Goal: Task Accomplishment & Management: Complete application form

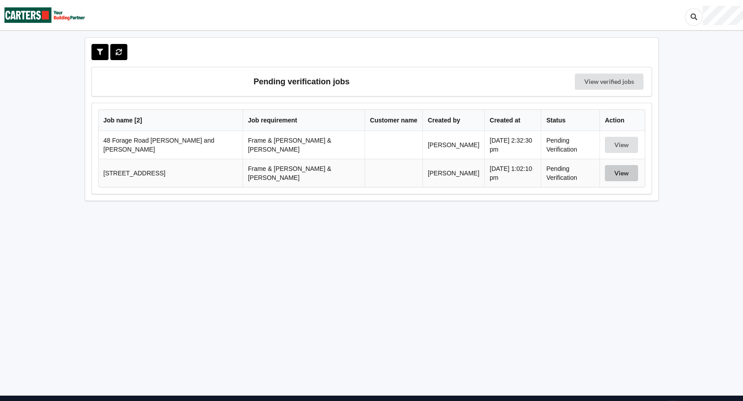
click at [608, 172] on button "View" at bounding box center [621, 173] width 33 height 16
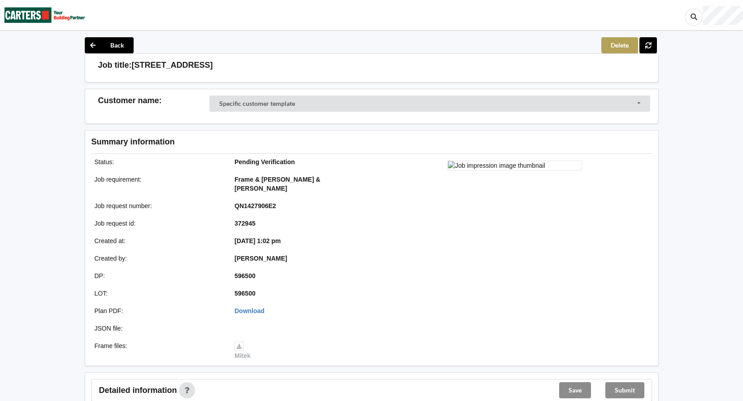
click at [622, 45] on button "Delete" at bounding box center [620, 45] width 37 height 16
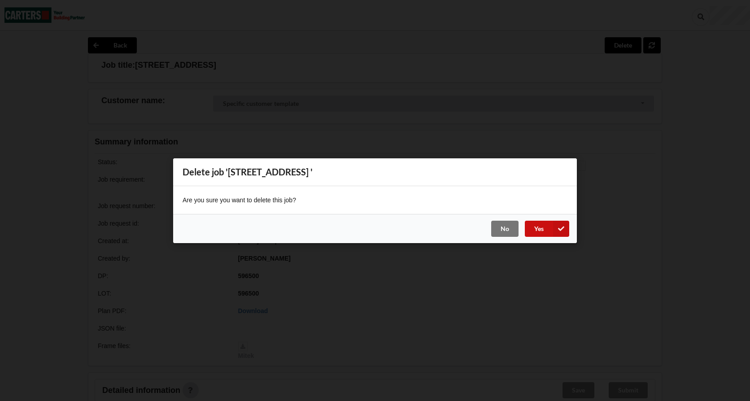
click at [538, 230] on button "Yes" at bounding box center [547, 228] width 44 height 16
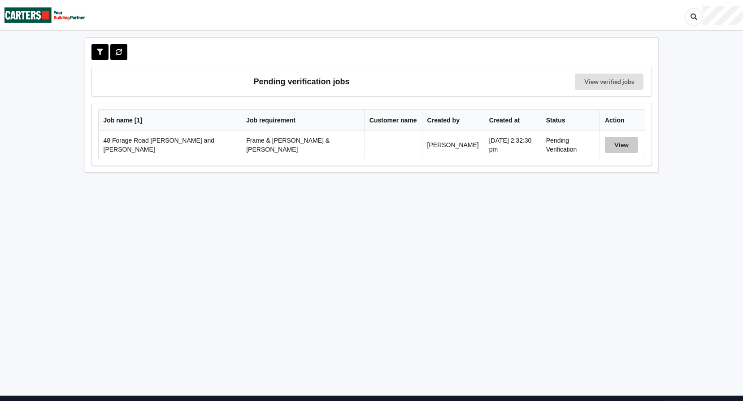
click at [610, 146] on button "View" at bounding box center [621, 145] width 33 height 16
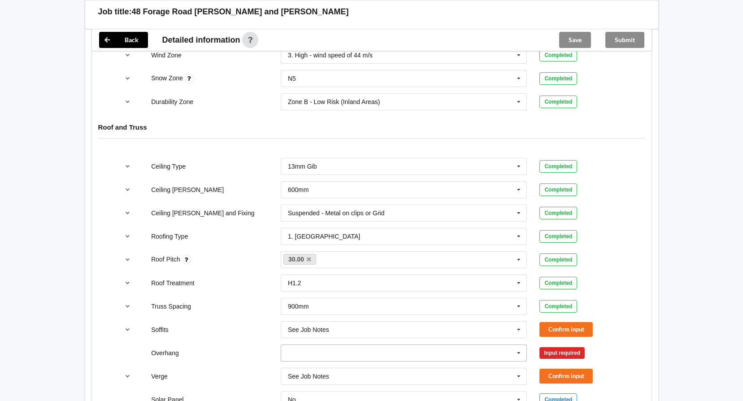
scroll to position [538, 0]
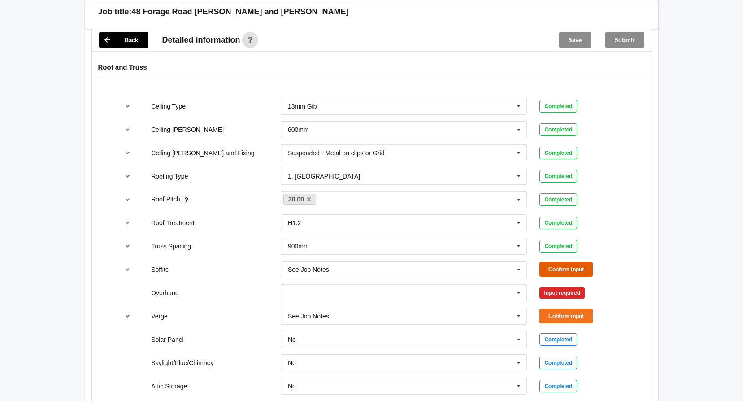
click at [562, 262] on button "Confirm input" at bounding box center [566, 269] width 53 height 15
click at [522, 285] on icon at bounding box center [518, 293] width 13 height 17
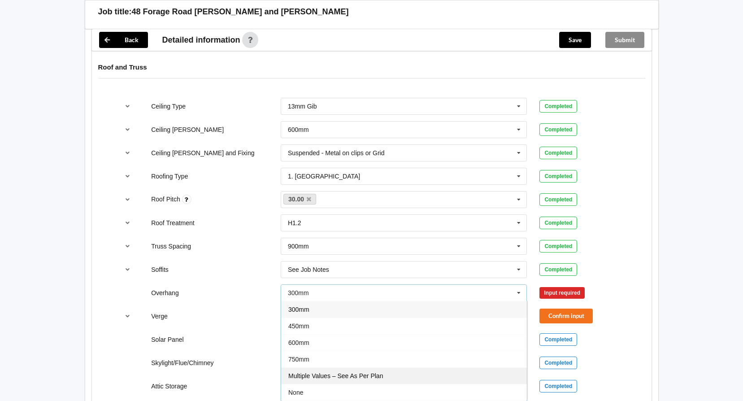
click at [442, 367] on div "Multiple Values – See As Per Plan" at bounding box center [404, 375] width 246 height 17
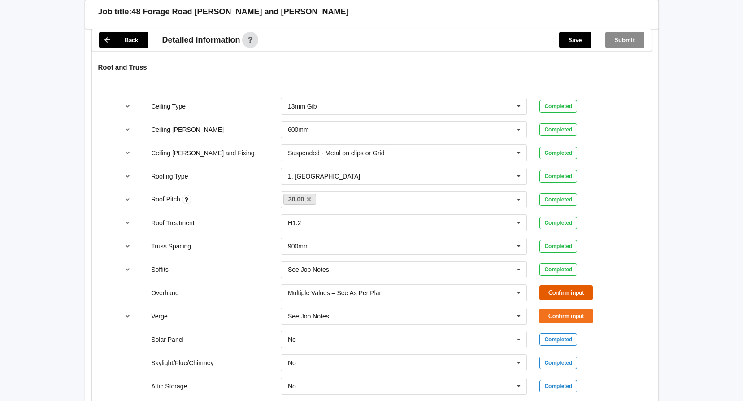
click at [560, 288] on button "Confirm input" at bounding box center [566, 292] width 53 height 15
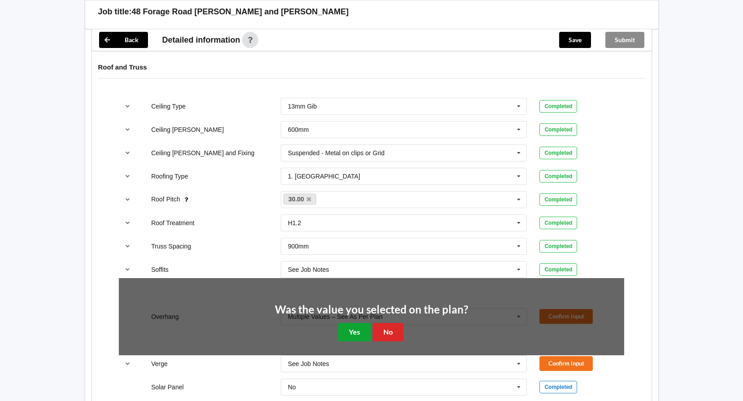
click at [353, 327] on button "Yes" at bounding box center [354, 332] width 33 height 18
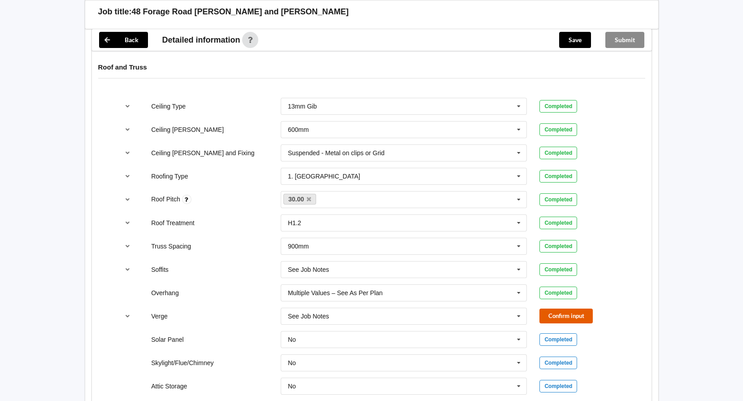
click at [552, 309] on button "Confirm input" at bounding box center [566, 316] width 53 height 15
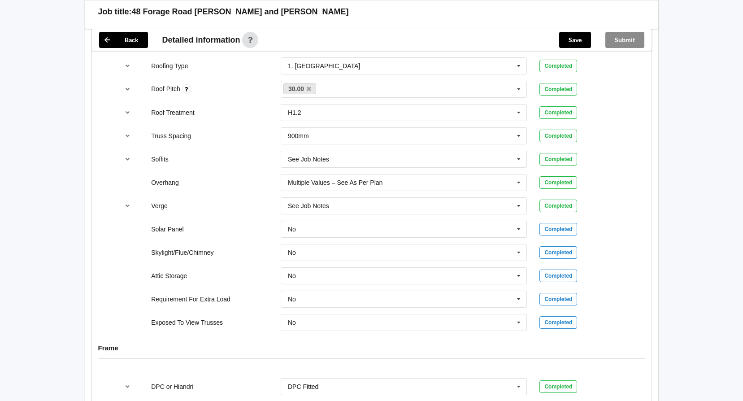
scroll to position [628, 0]
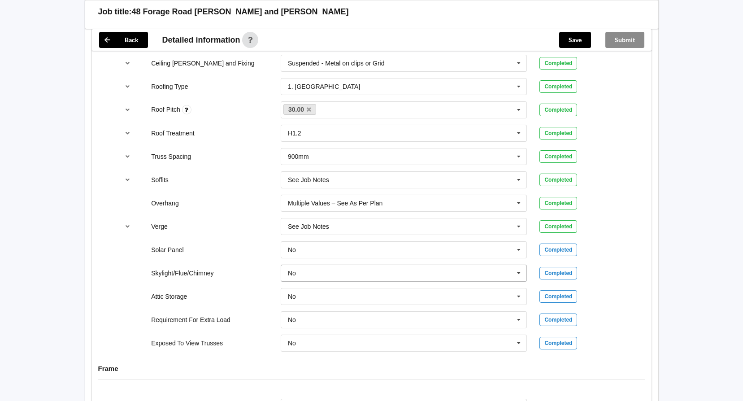
click at [522, 266] on icon at bounding box center [518, 273] width 13 height 17
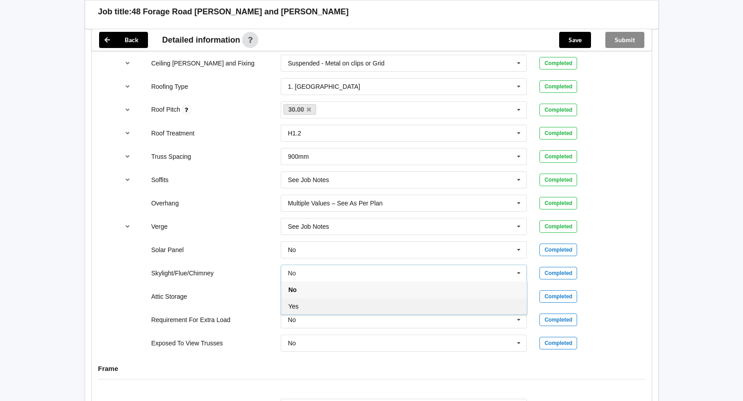
click at [411, 298] on div "Yes" at bounding box center [404, 306] width 246 height 17
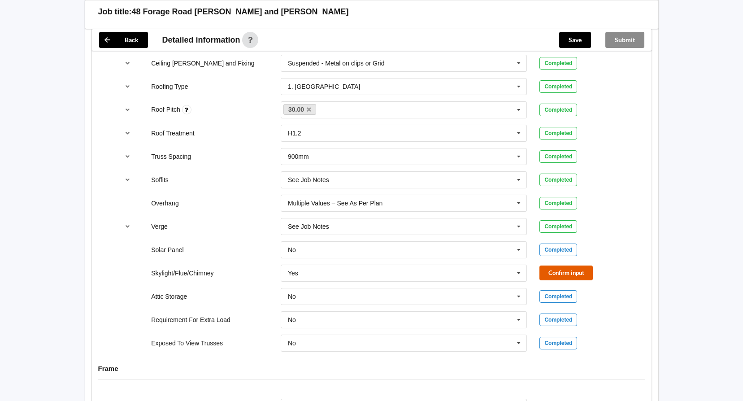
click at [566, 266] on button "Confirm input" at bounding box center [566, 273] width 53 height 15
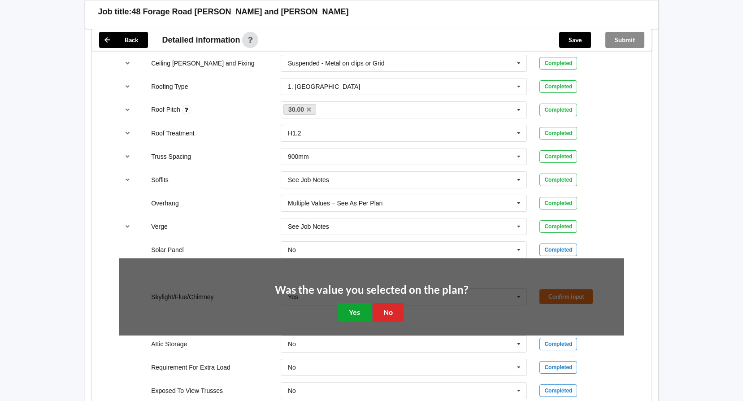
click at [352, 307] on button "Yes" at bounding box center [354, 312] width 33 height 18
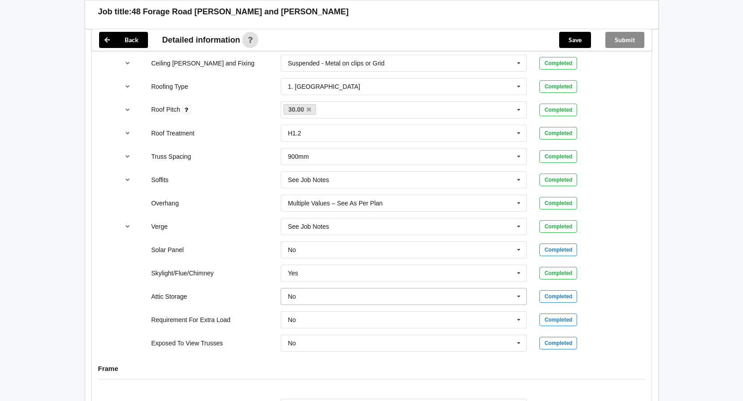
click at [331, 289] on input "text" at bounding box center [405, 297] width 246 height 16
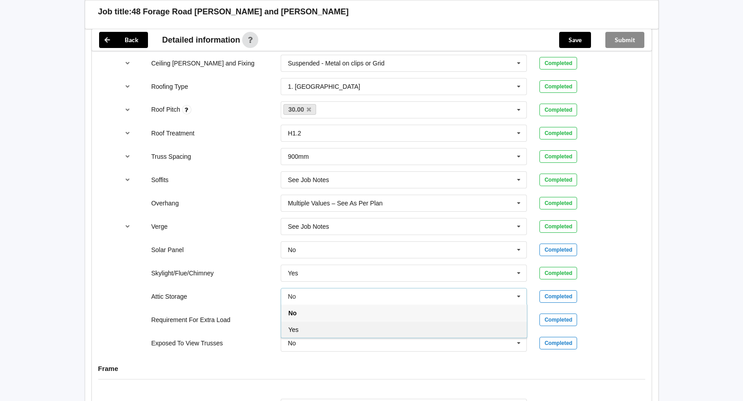
click at [315, 321] on div "Yes" at bounding box center [404, 329] width 246 height 17
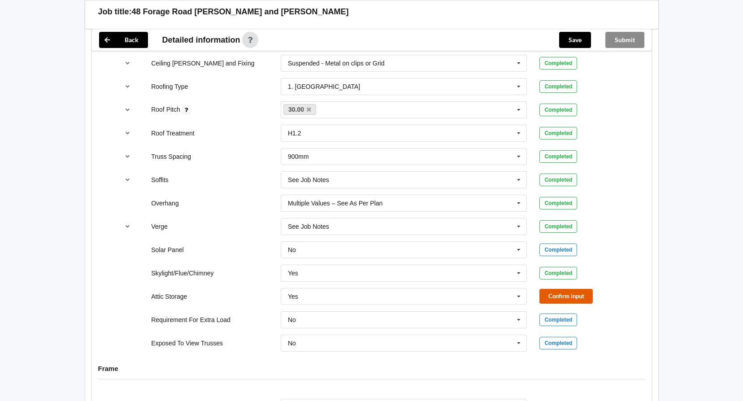
click at [565, 289] on button "Confirm input" at bounding box center [566, 296] width 53 height 15
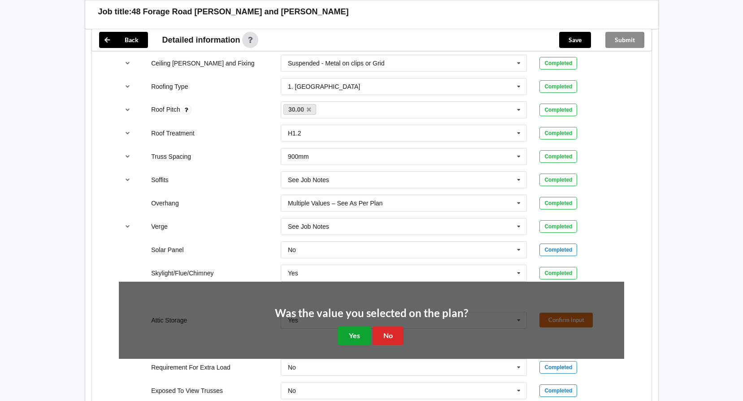
click at [356, 327] on button "Yes" at bounding box center [354, 336] width 33 height 18
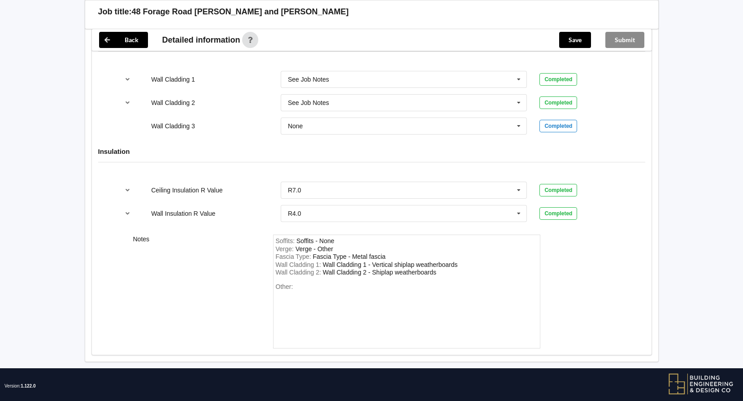
scroll to position [1163, 0]
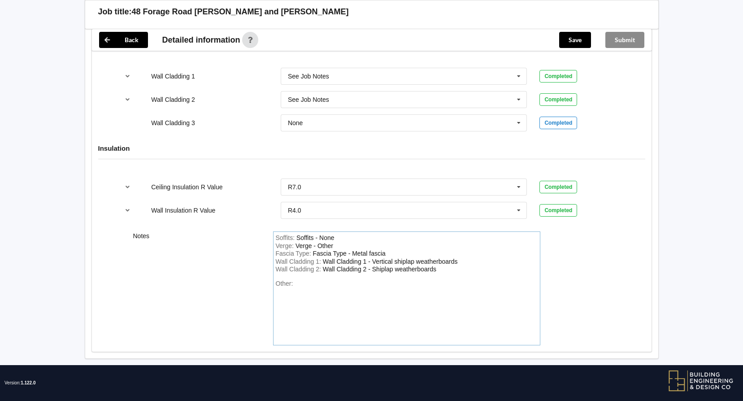
click at [307, 280] on div "Other:" at bounding box center [407, 311] width 262 height 63
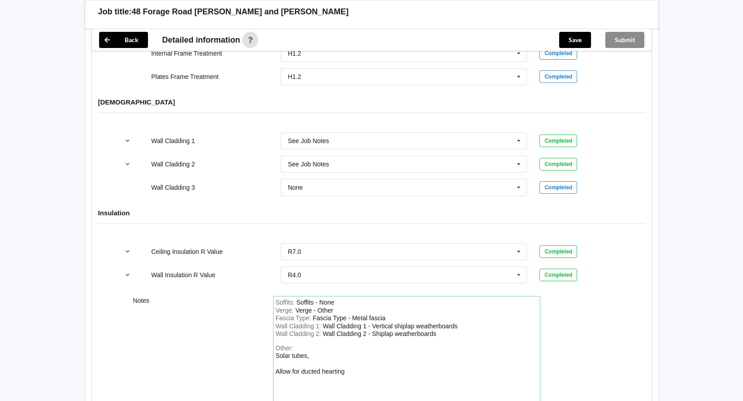
scroll to position [1106, 0]
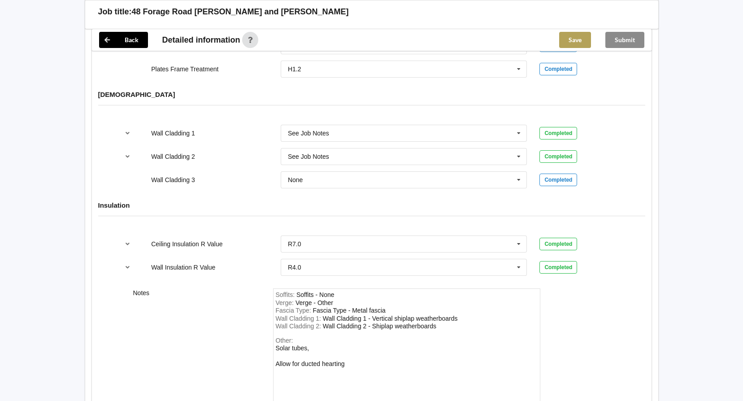
click at [582, 41] on button "Save" at bounding box center [576, 40] width 32 height 16
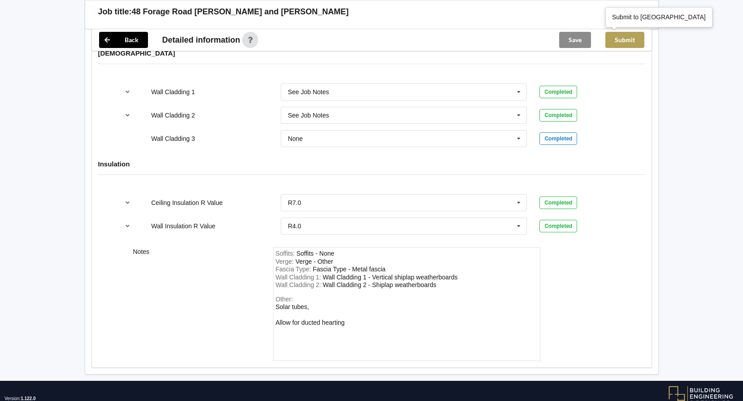
click at [638, 40] on button "Submit" at bounding box center [625, 40] width 39 height 16
